Goal: Use online tool/utility: Utilize a website feature to perform a specific function

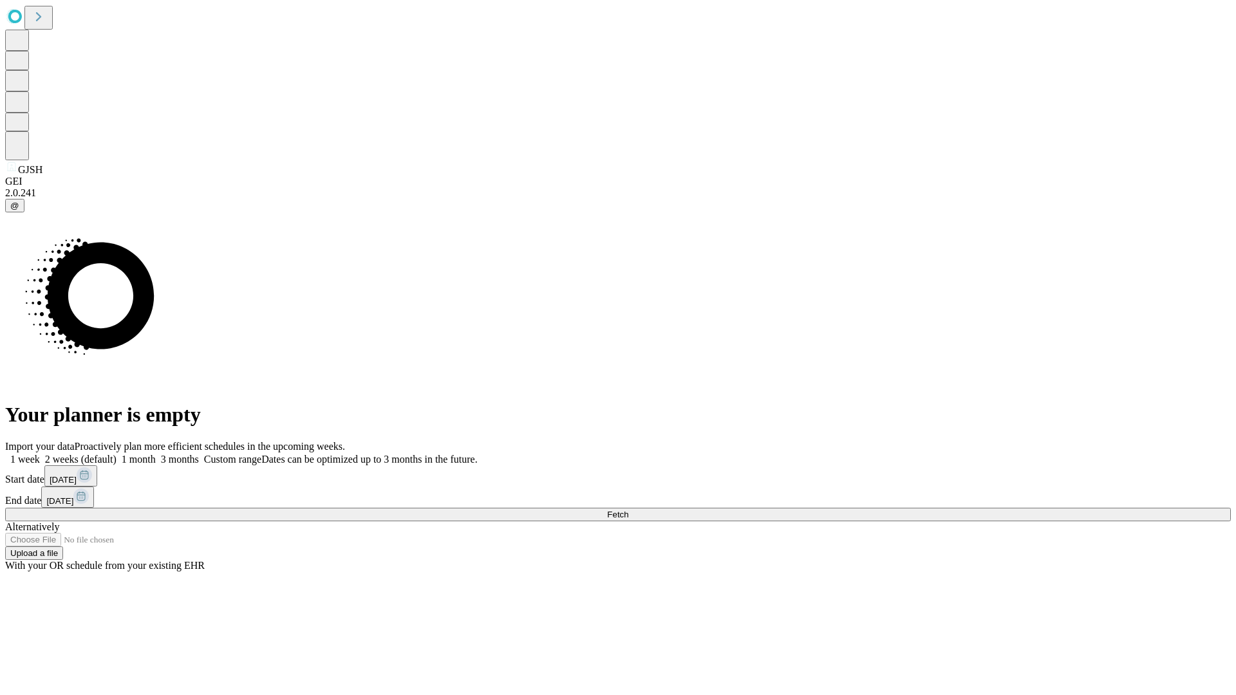
click at [628, 510] on span "Fetch" at bounding box center [617, 515] width 21 height 10
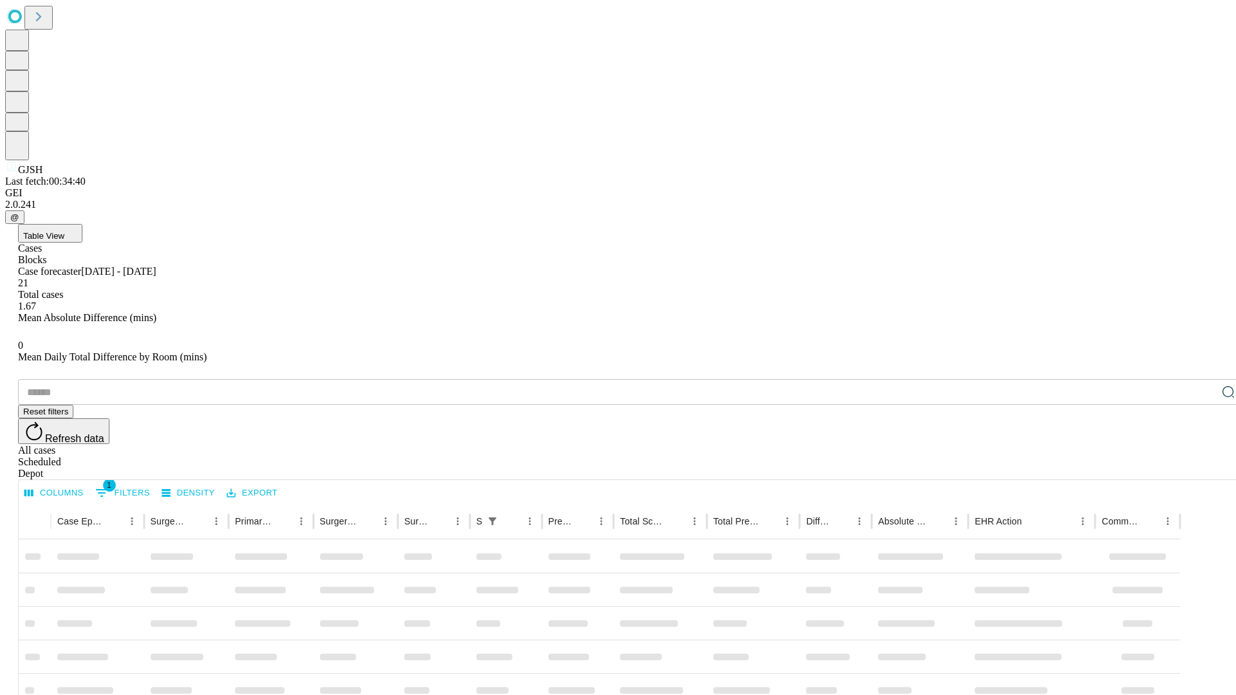
click at [64, 231] on span "Table View" at bounding box center [43, 236] width 41 height 10
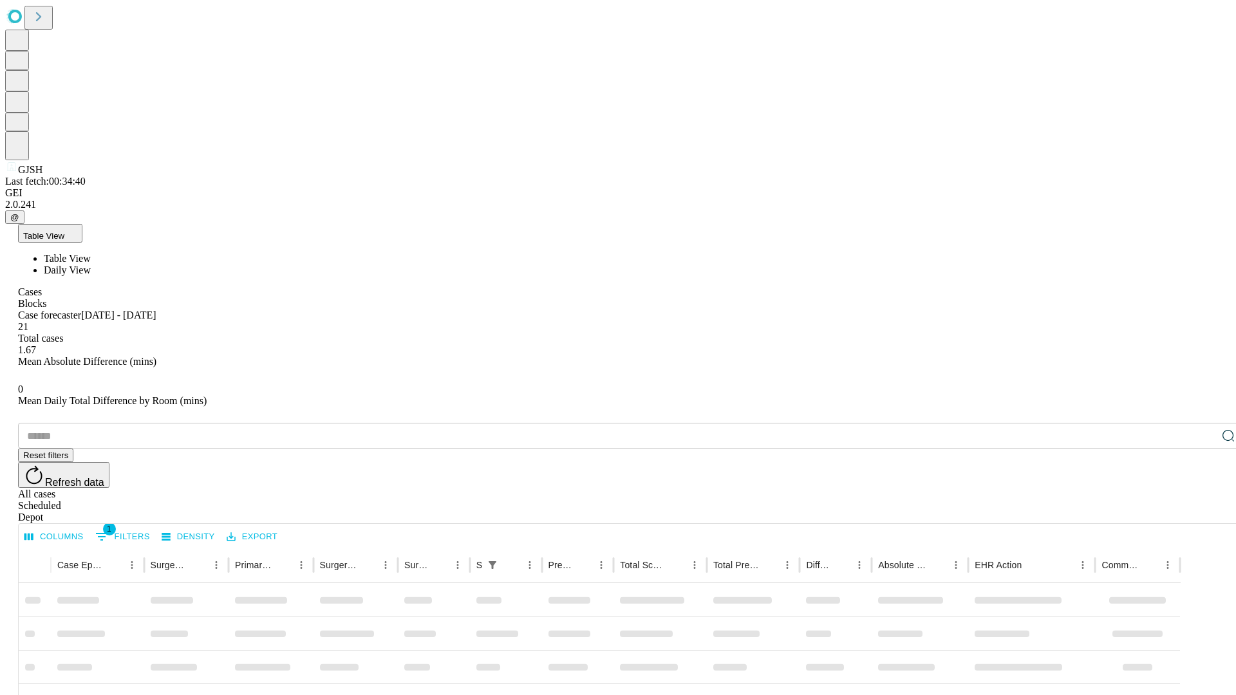
click at [91, 265] on span "Daily View" at bounding box center [67, 270] width 47 height 11
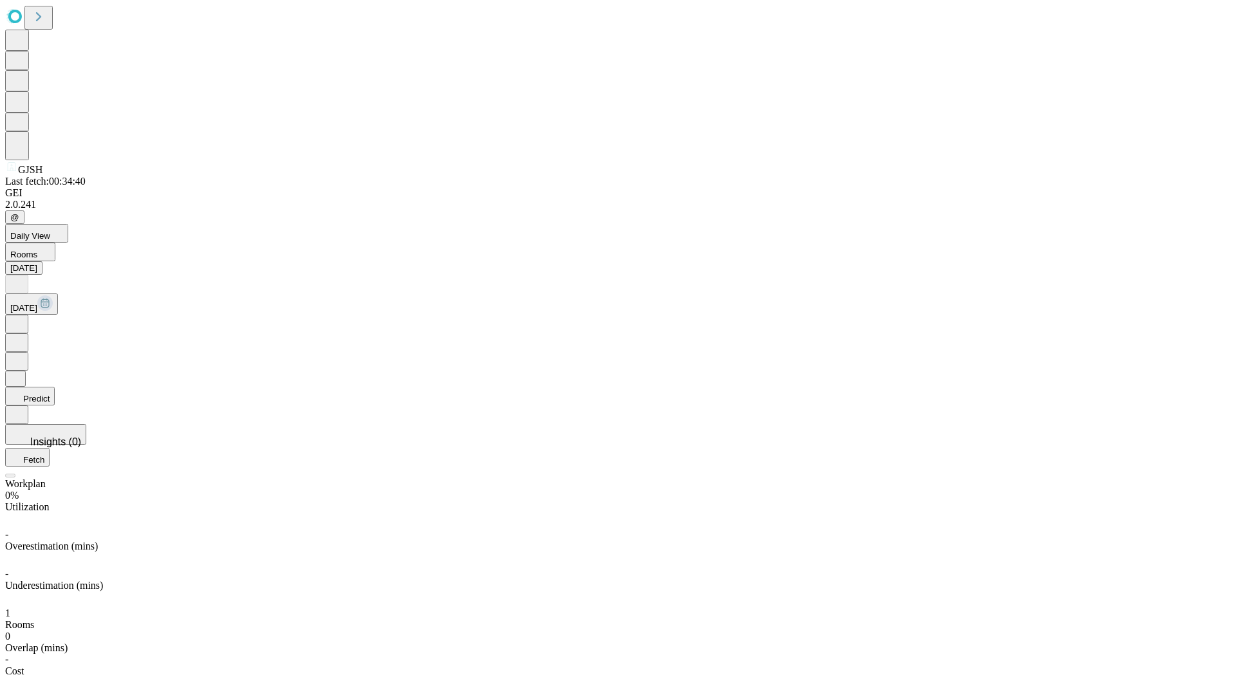
click at [55, 387] on button "Predict" at bounding box center [30, 396] width 50 height 19
